Goal: Go to known website: Access a specific website the user already knows

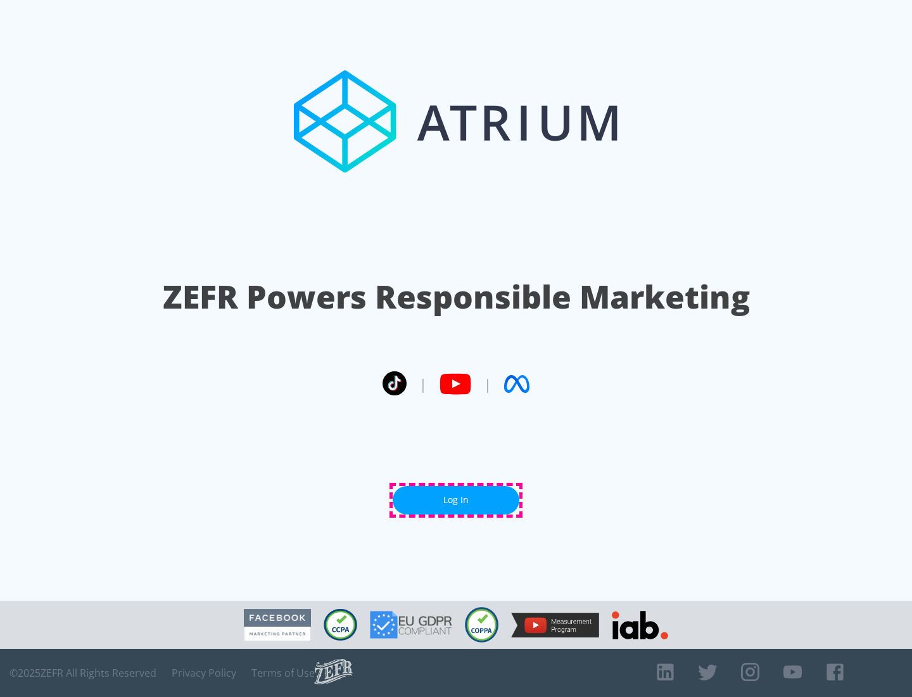
click at [456, 500] on link "Log In" at bounding box center [456, 500] width 127 height 29
